Goal: Transaction & Acquisition: Purchase product/service

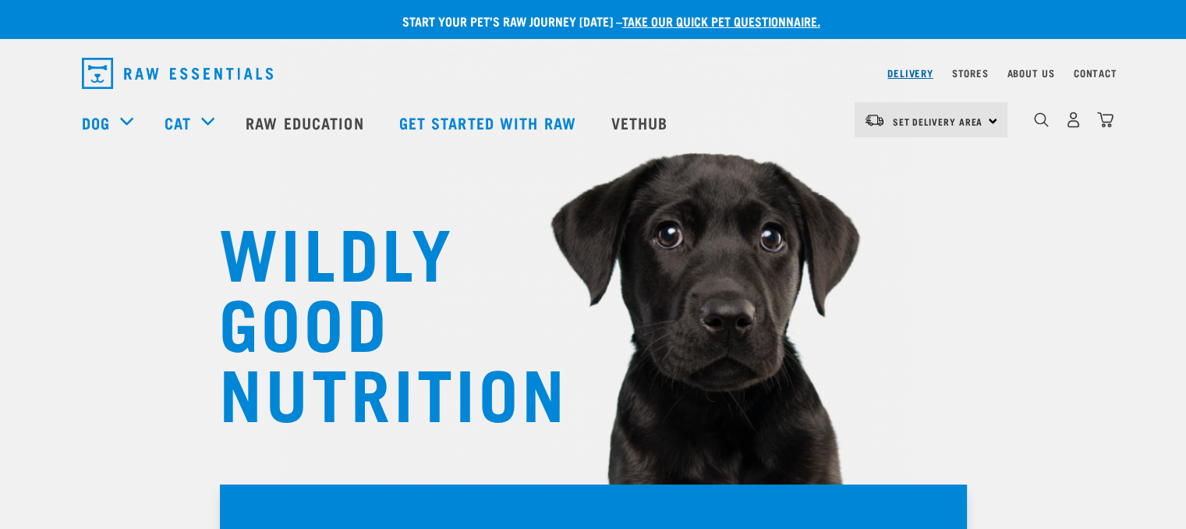
click at [907, 73] on link "Delivery" at bounding box center [909, 72] width 45 height 5
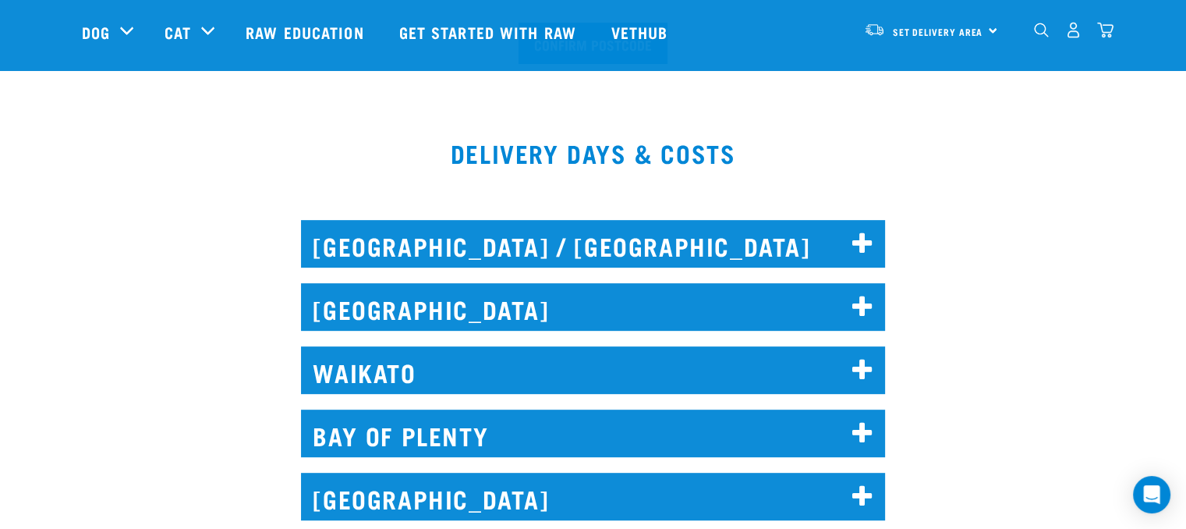
scroll to position [605, 0]
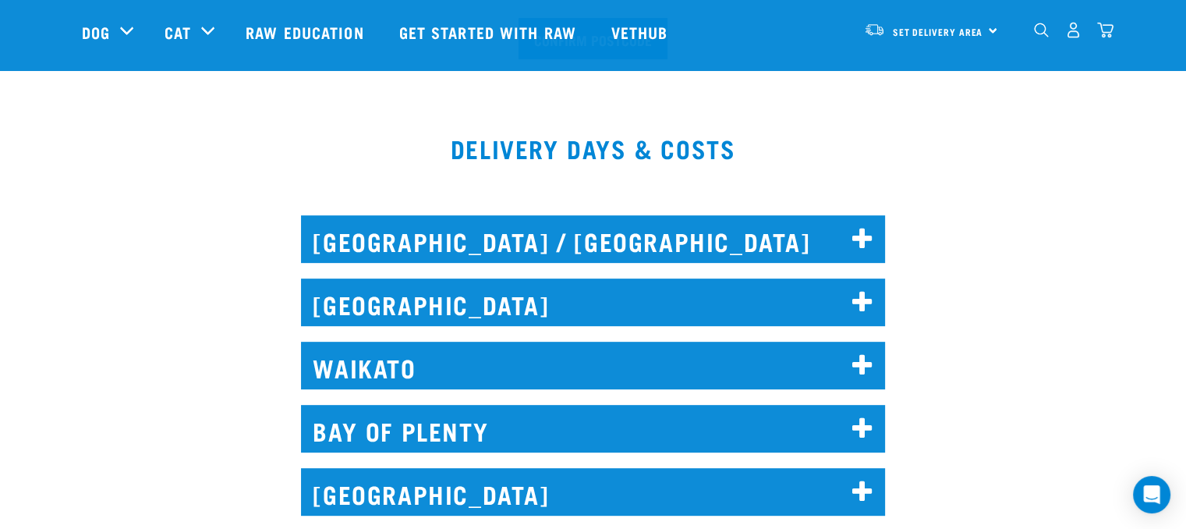
click at [876, 231] on h2 "NORTH AUCKLAND / WHANGAREI" at bounding box center [593, 239] width 584 height 48
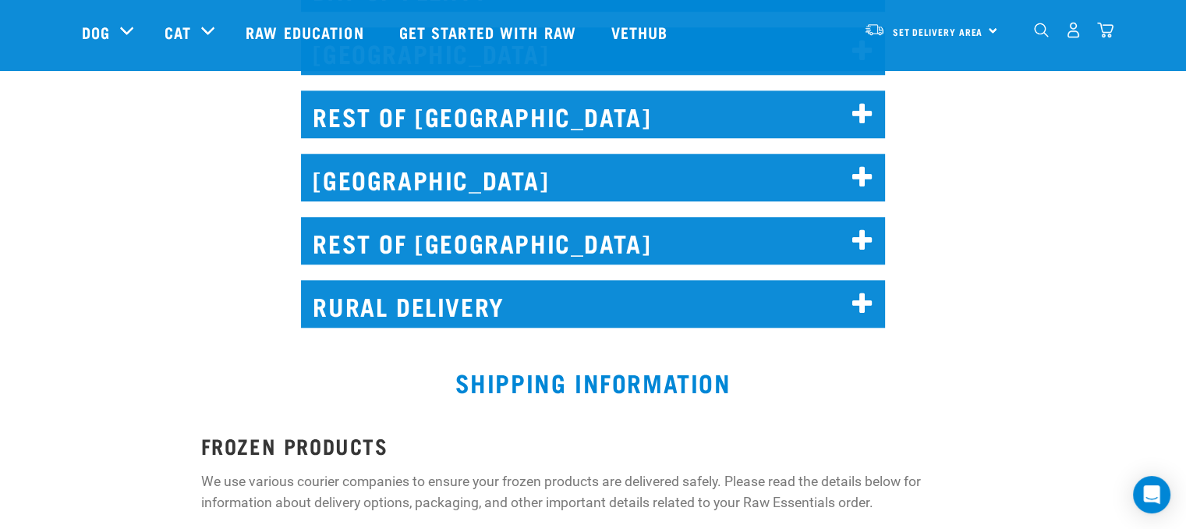
scroll to position [1495, 0]
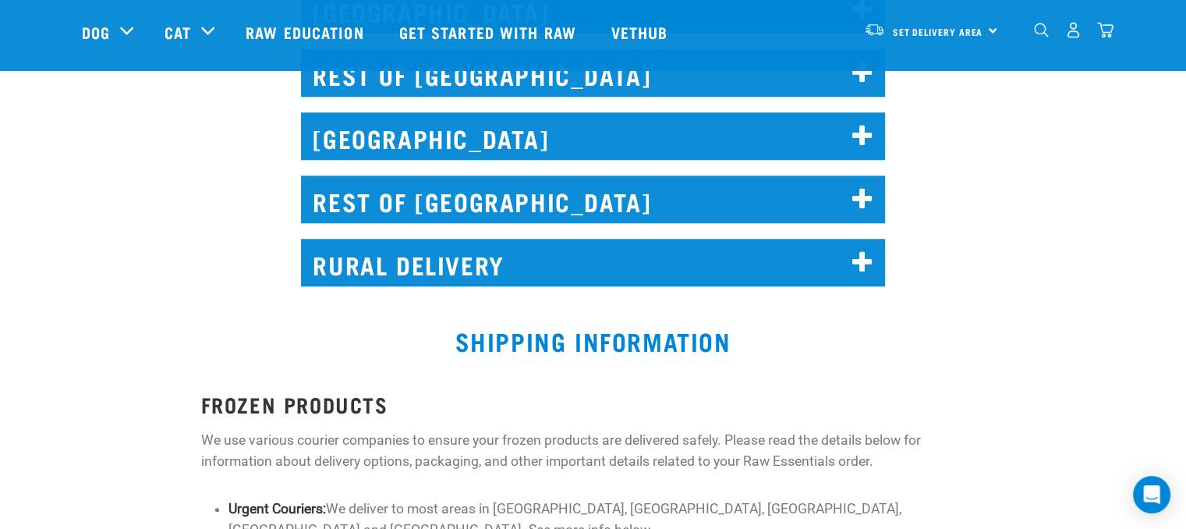
click at [864, 264] on icon at bounding box center [862, 262] width 21 height 25
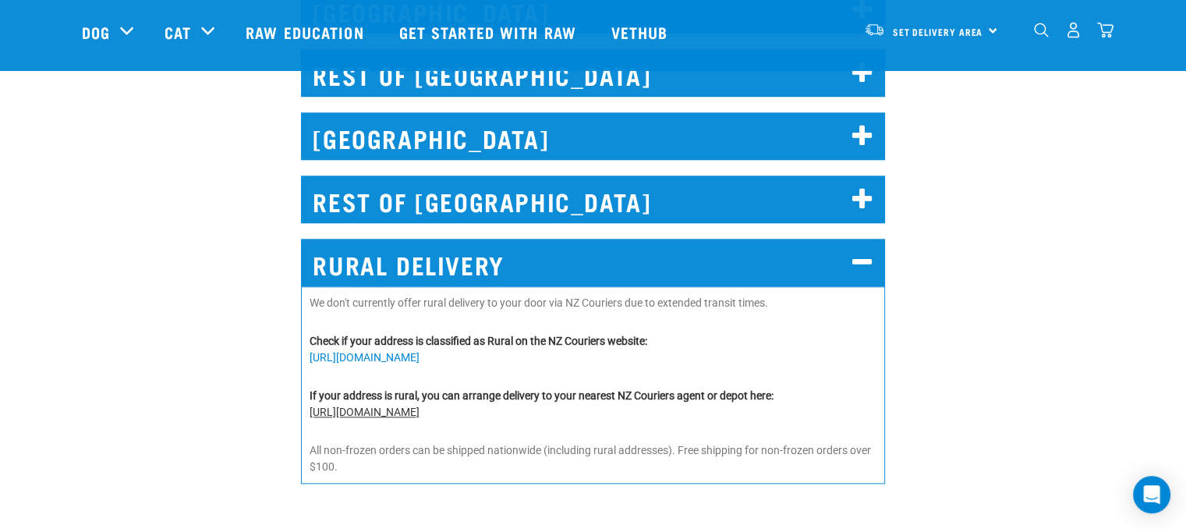
click at [419, 411] on link "https://nzcextras.co.nz/nearestlocation/" at bounding box center [365, 411] width 110 height 12
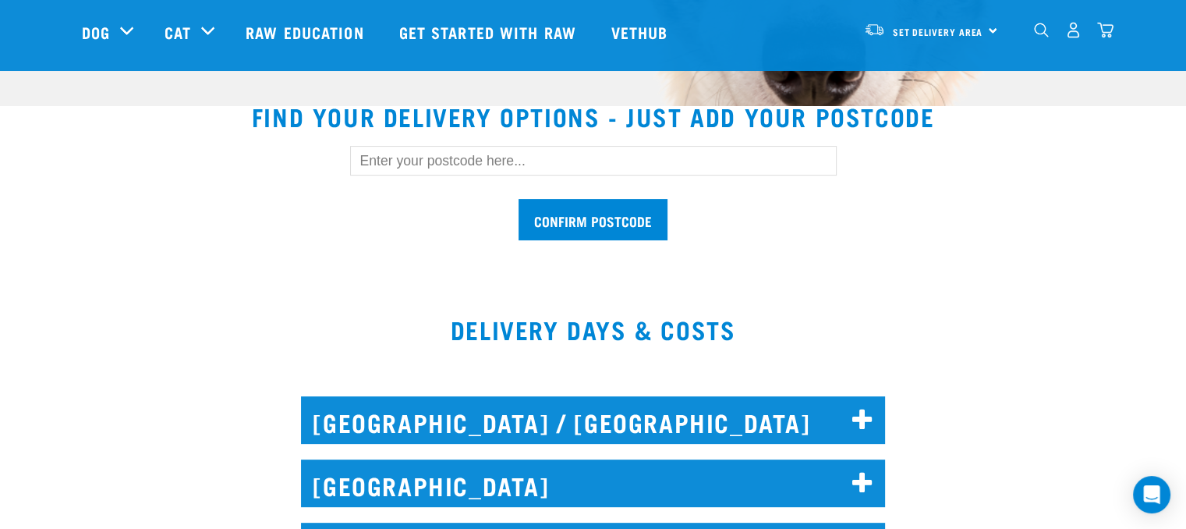
scroll to position [405, 0]
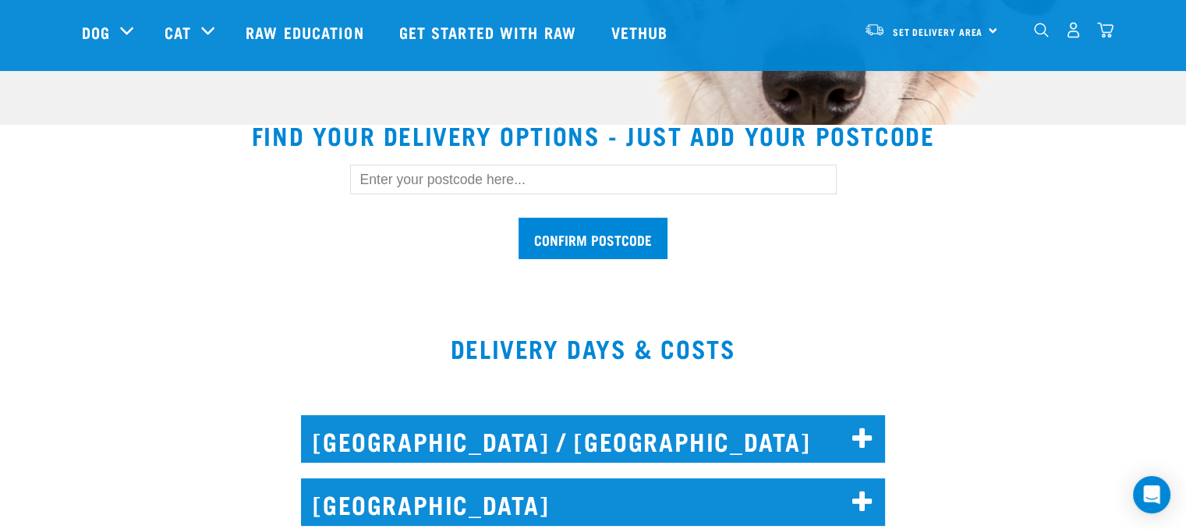
click at [405, 175] on input "text" at bounding box center [593, 180] width 486 height 30
type input "0192"
click at [518, 218] on input "Confirm postcode" at bounding box center [592, 238] width 149 height 41
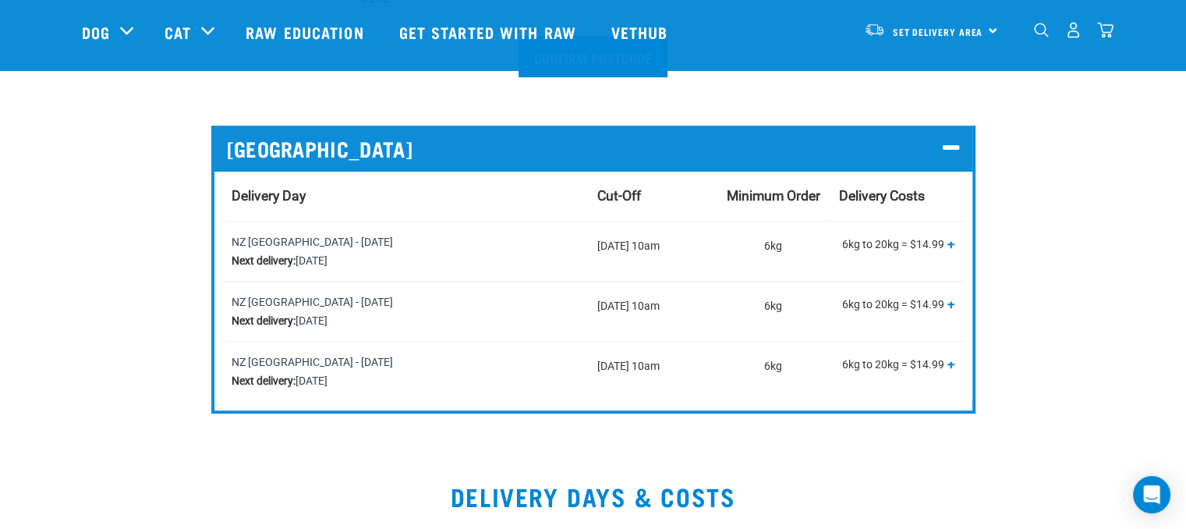
scroll to position [593, 0]
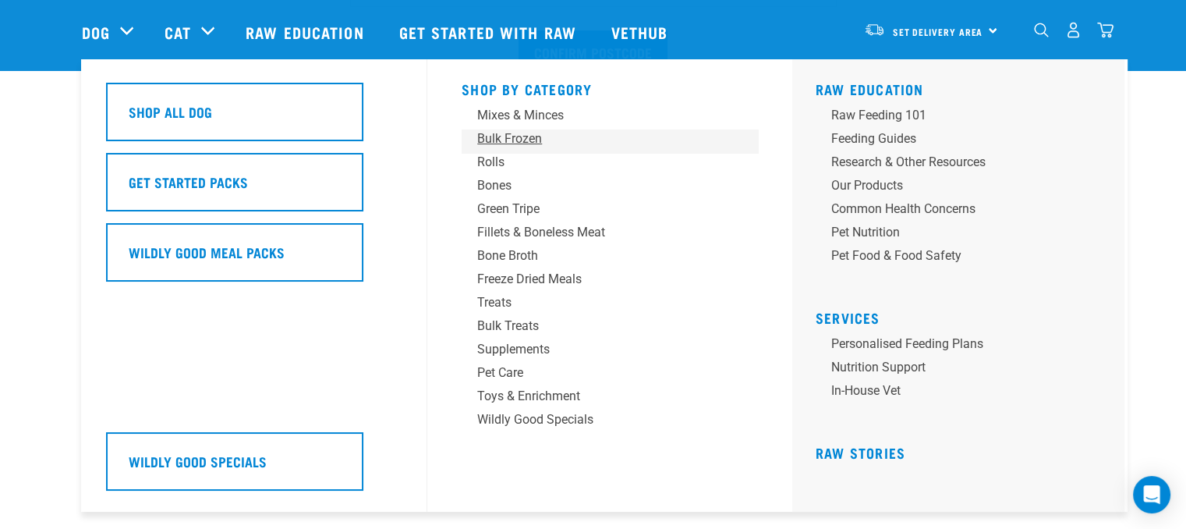
click at [536, 136] on div "Bulk Frozen" at bounding box center [598, 138] width 243 height 19
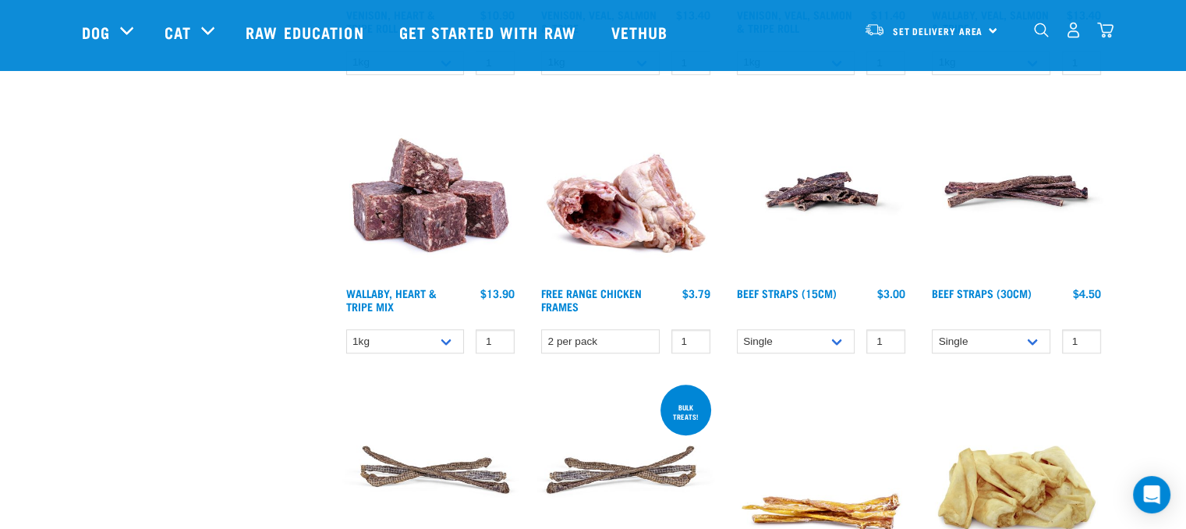
scroll to position [1247, 0]
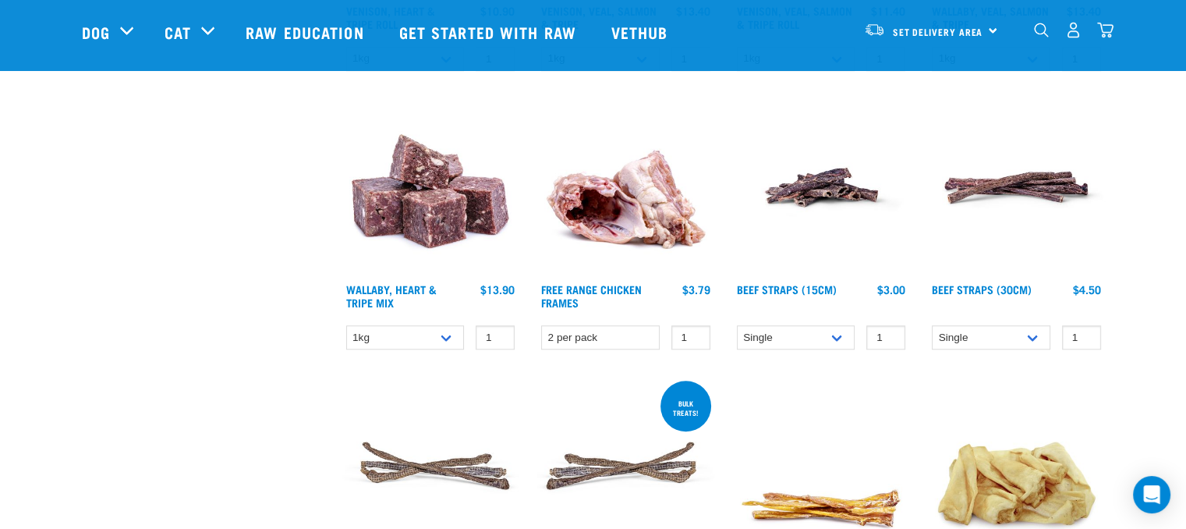
click at [1040, 33] on img "dropdown navigation" at bounding box center [1041, 30] width 15 height 15
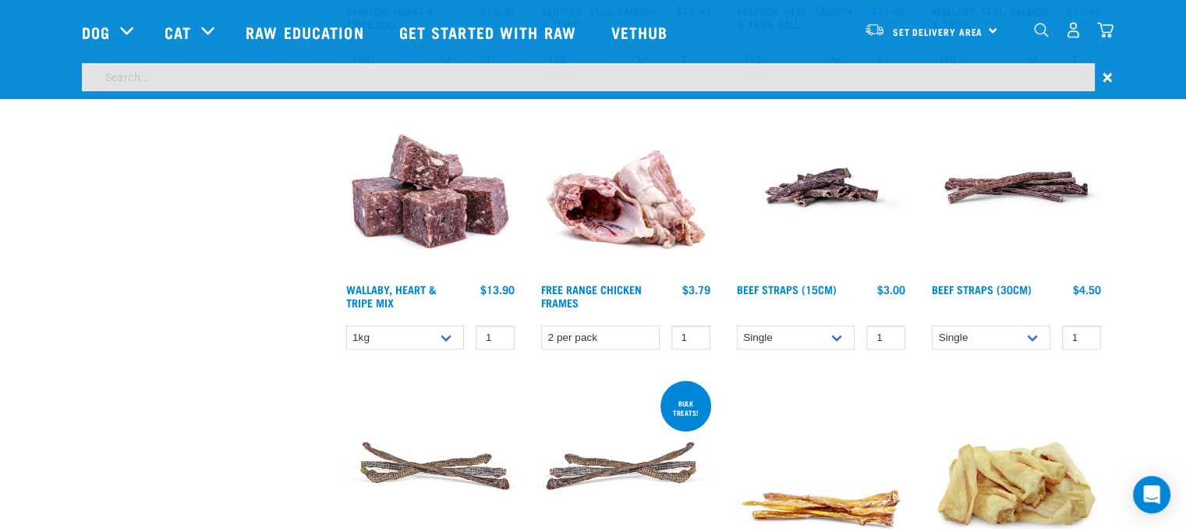
click at [830, 78] on input "search" at bounding box center [588, 77] width 1013 height 28
type input "hare"
click at [830, 78] on input "hare" at bounding box center [588, 77] width 1013 height 28
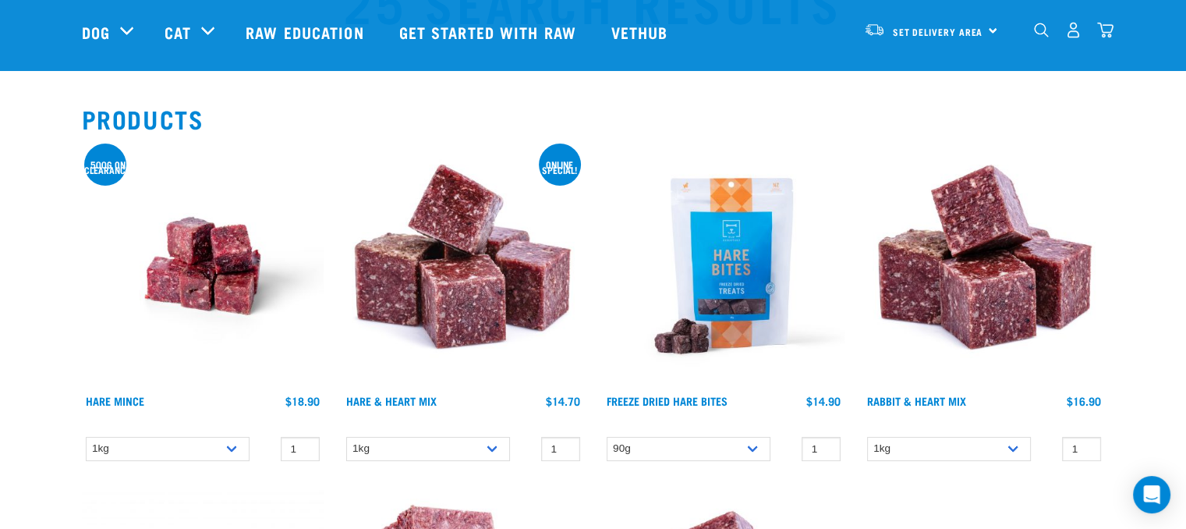
scroll to position [94, 0]
